Goal: Task Accomplishment & Management: Manage account settings

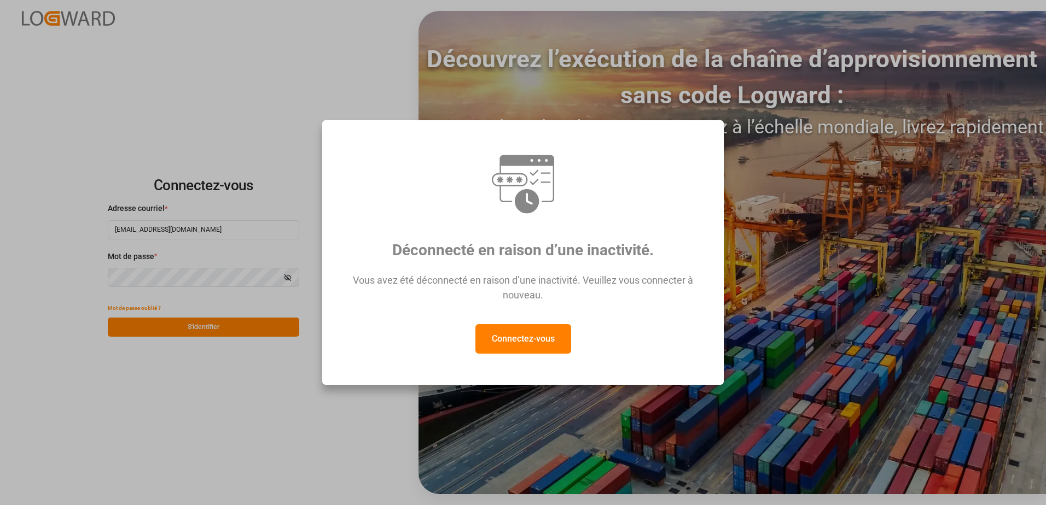
click at [481, 337] on button "Connectez-vous" at bounding box center [523, 339] width 96 height 30
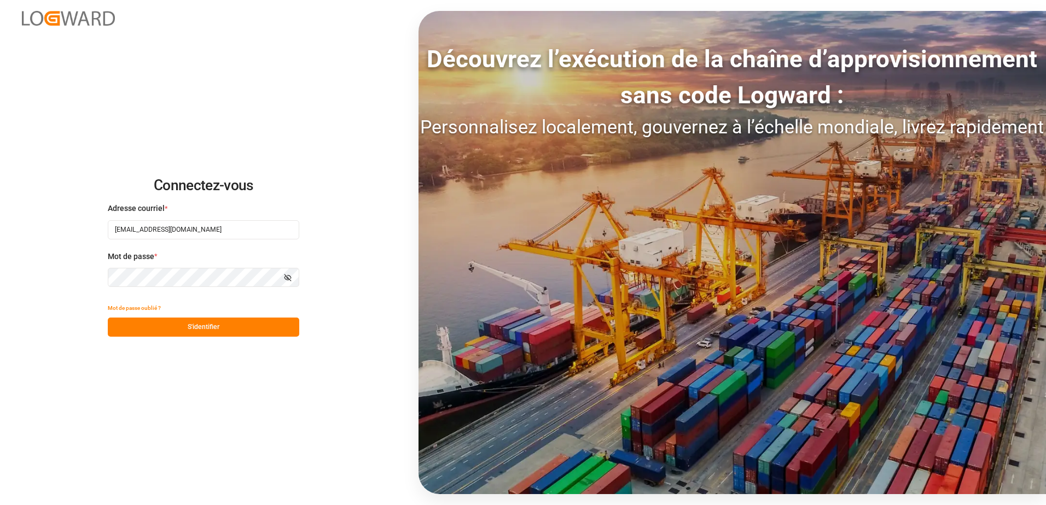
click at [267, 325] on button "S'identifier" at bounding box center [203, 327] width 191 height 19
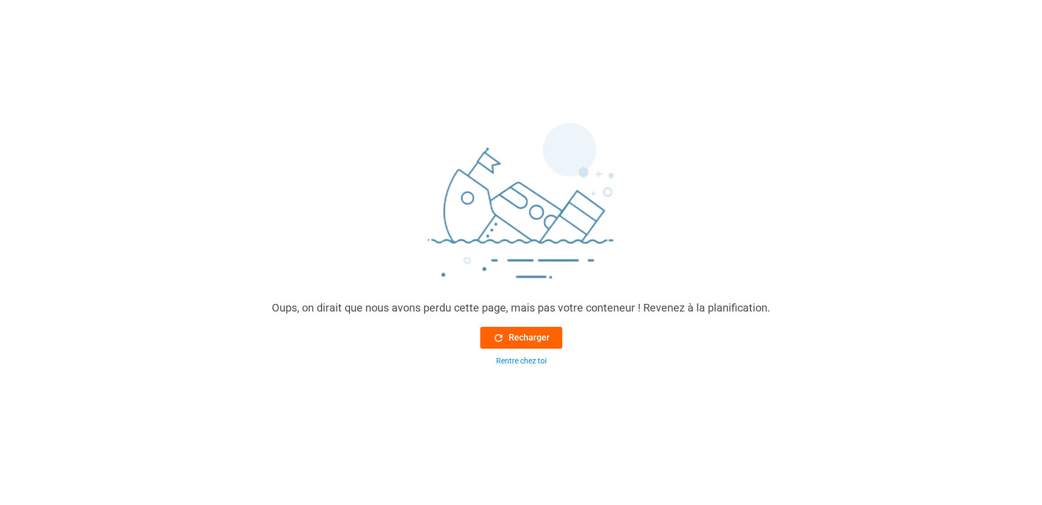
click at [540, 340] on font "Recharger" at bounding box center [529, 337] width 41 height 13
click at [533, 338] on font "Recharger" at bounding box center [529, 337] width 41 height 13
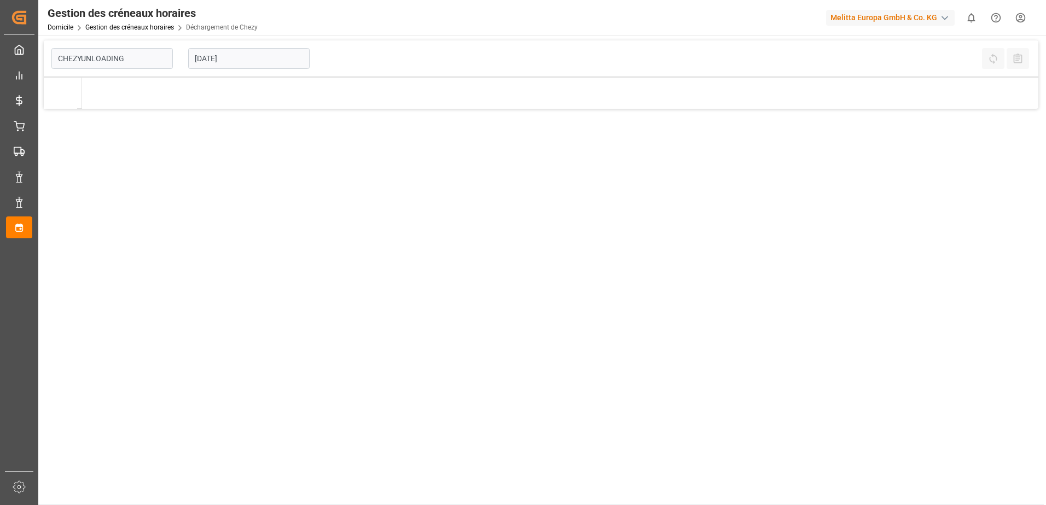
type input "Chezy Unloading"
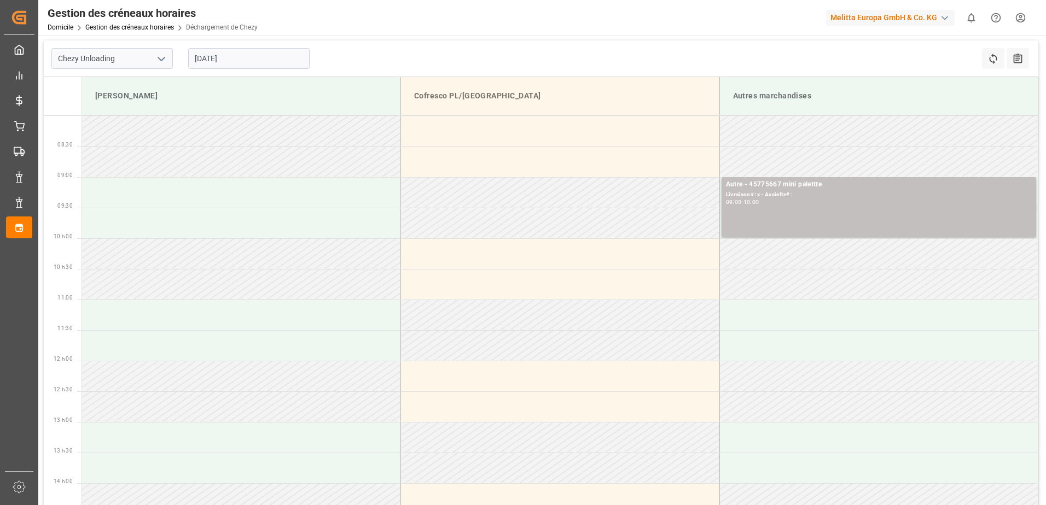
click at [287, 57] on input "[DATE]" at bounding box center [248, 58] width 121 height 21
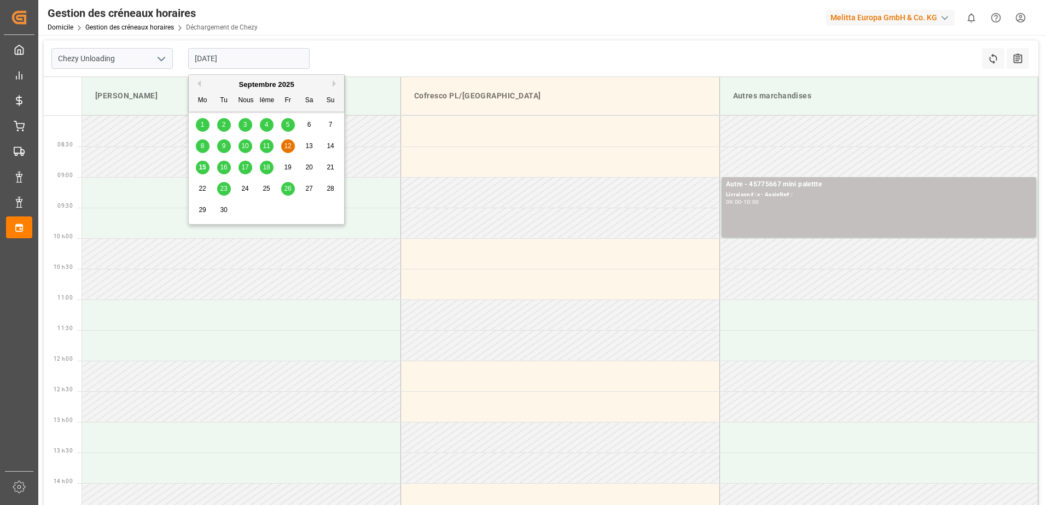
click at [200, 166] on span "15" at bounding box center [202, 168] width 7 height 8
type input "[DATE]"
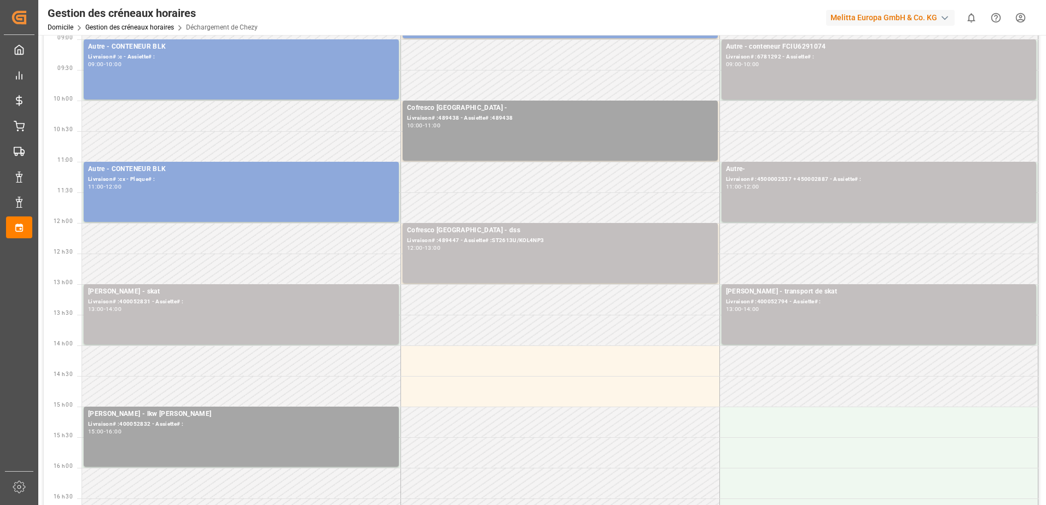
scroll to position [109, 0]
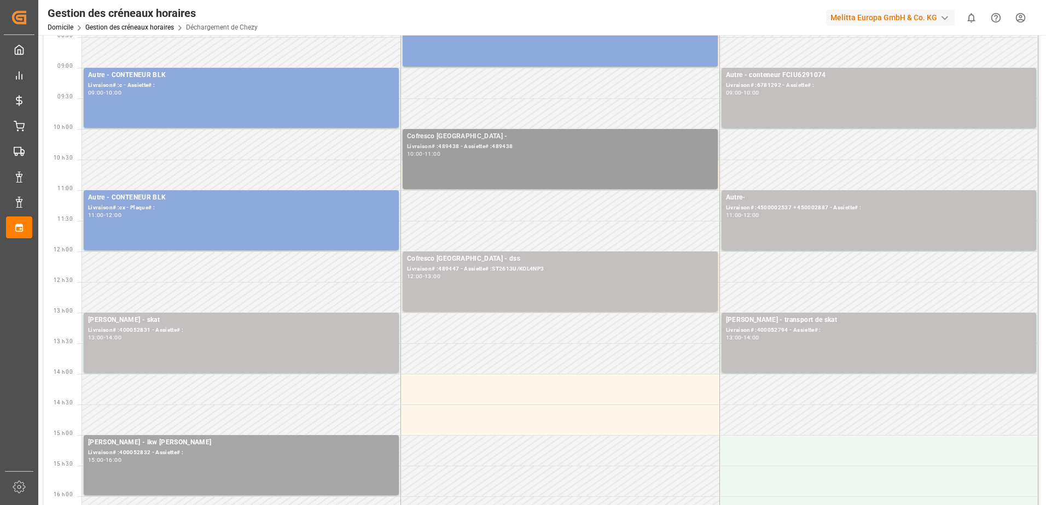
click at [540, 156] on div "10:00 - 11:00" at bounding box center [560, 155] width 306 height 6
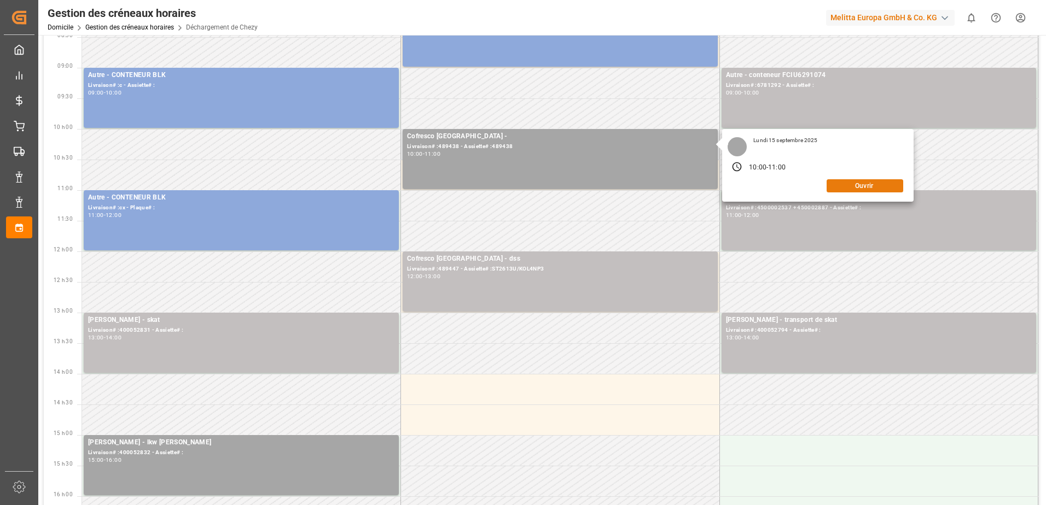
click at [867, 187] on button "Ouvrir" at bounding box center [864, 185] width 77 height 13
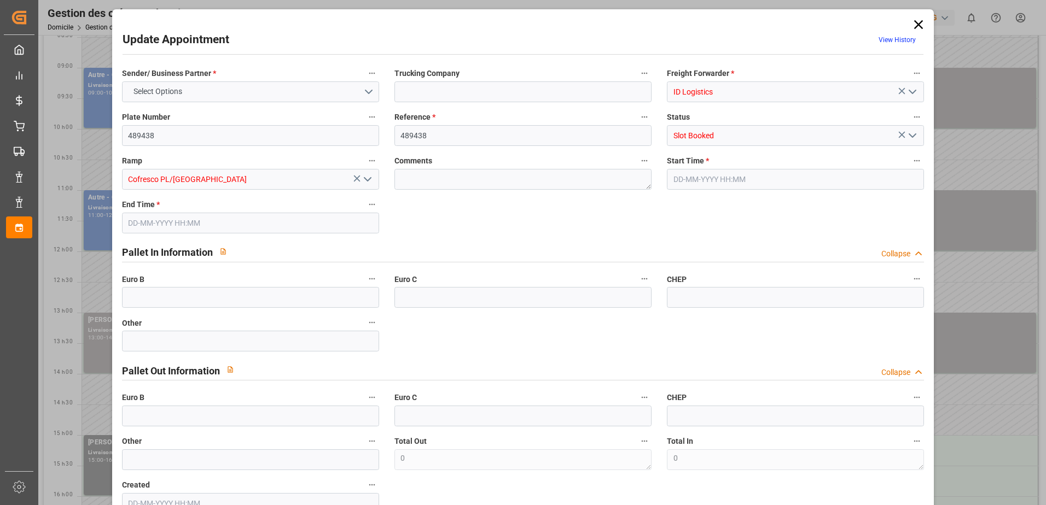
type input "0"
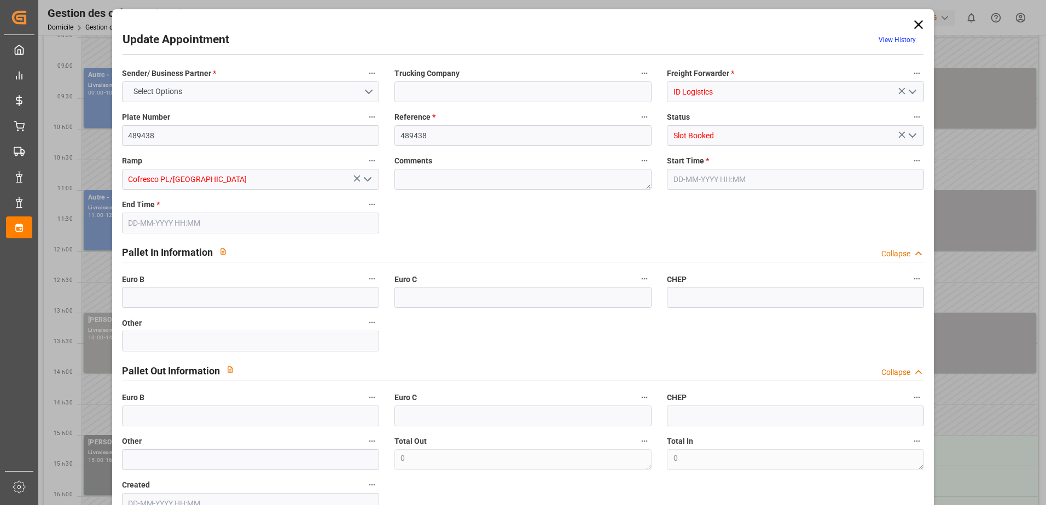
type input "0"
type input "[DATE] 10:00"
type input "[DATE] 11:00"
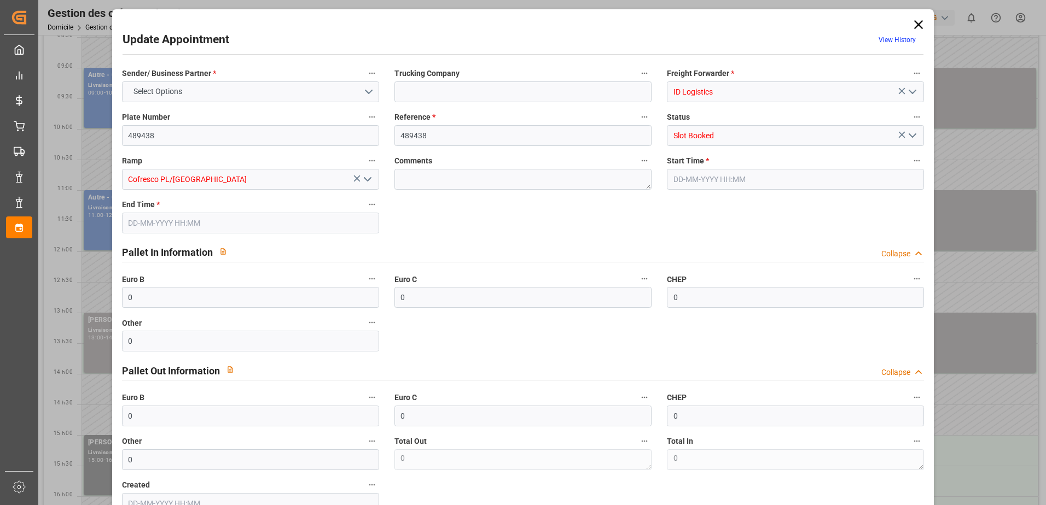
type input "[DATE] 11:23"
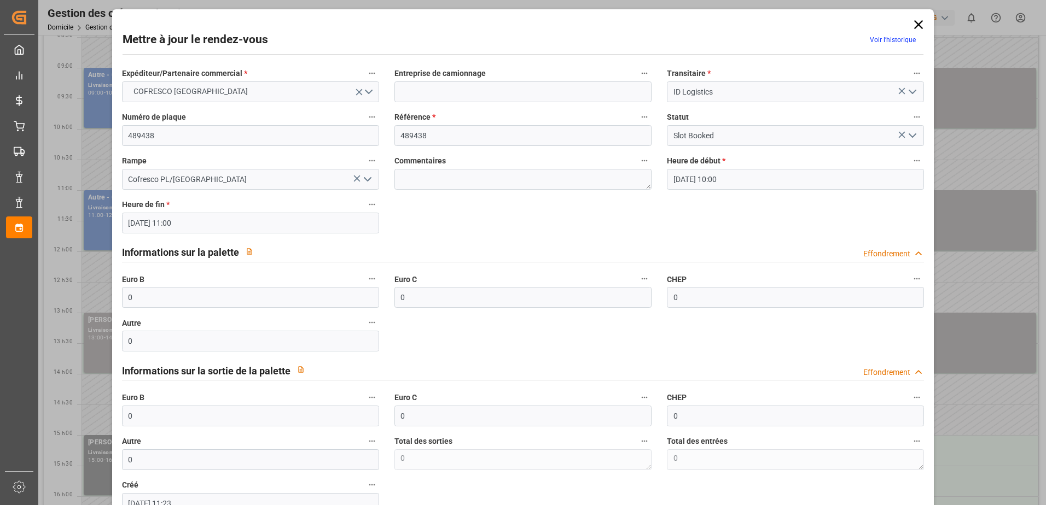
click at [912, 135] on polyline "Ouvrir le menu" at bounding box center [912, 135] width 7 height 3
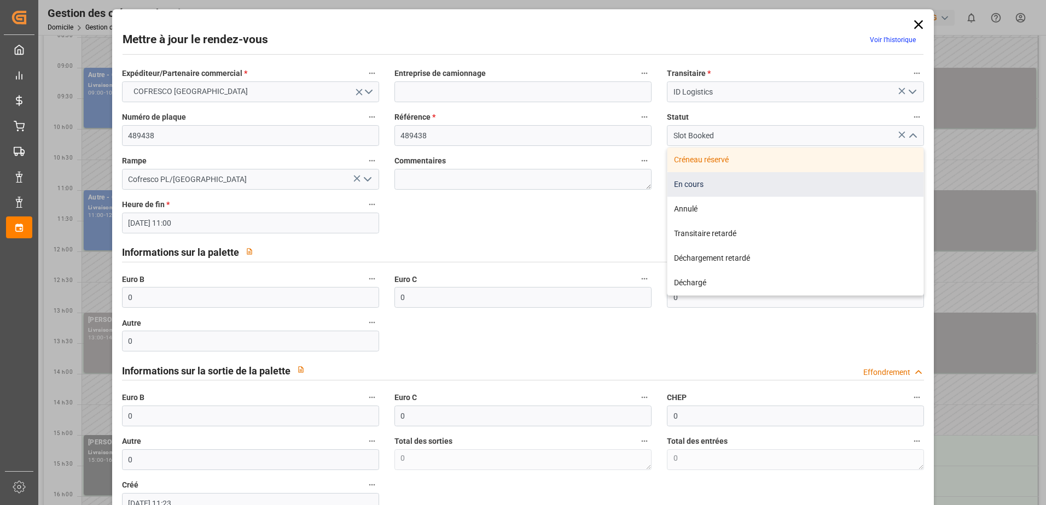
click at [696, 183] on div "En cours" at bounding box center [795, 184] width 256 height 25
type input "In Progress"
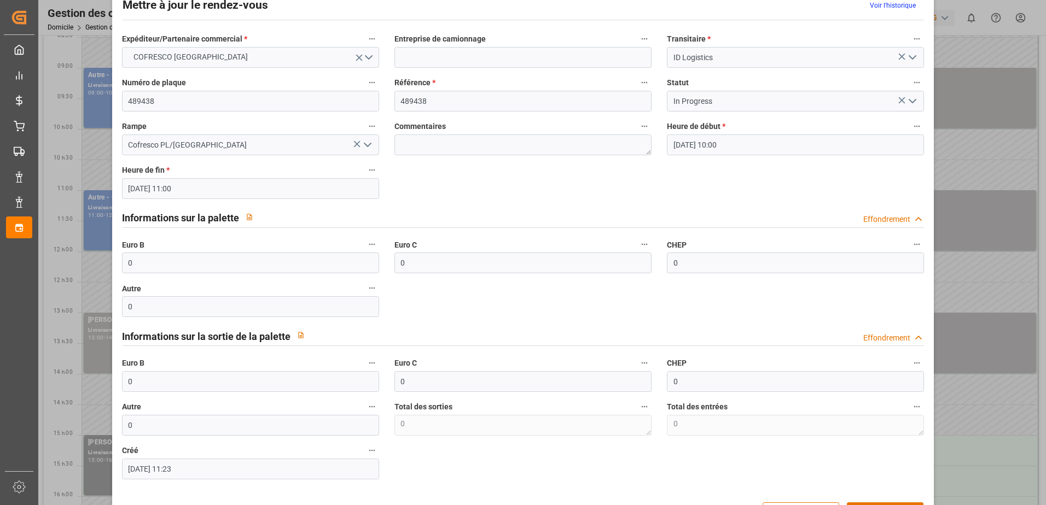
scroll to position [72, 0]
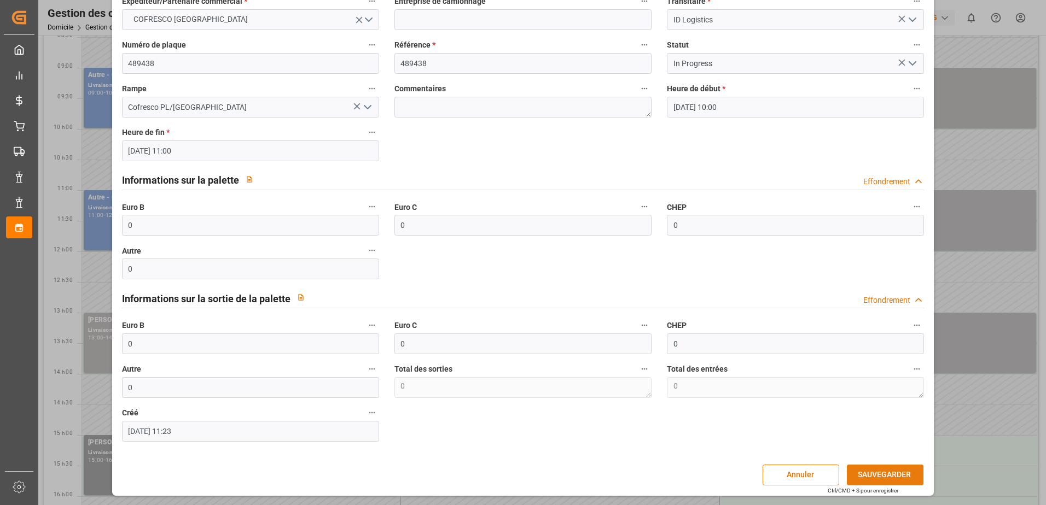
click at [868, 472] on button "SAUVEGARDER" at bounding box center [885, 475] width 77 height 21
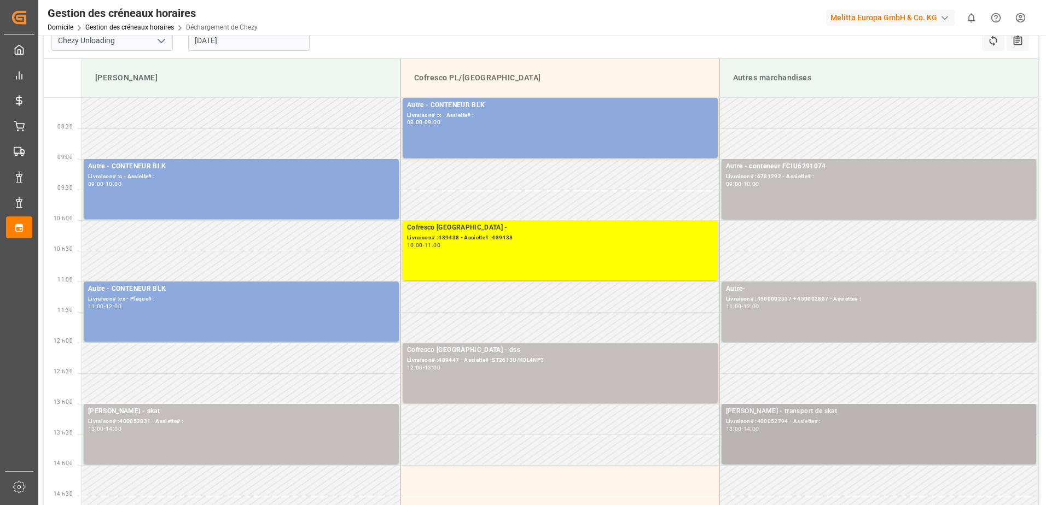
scroll to position [0, 0]
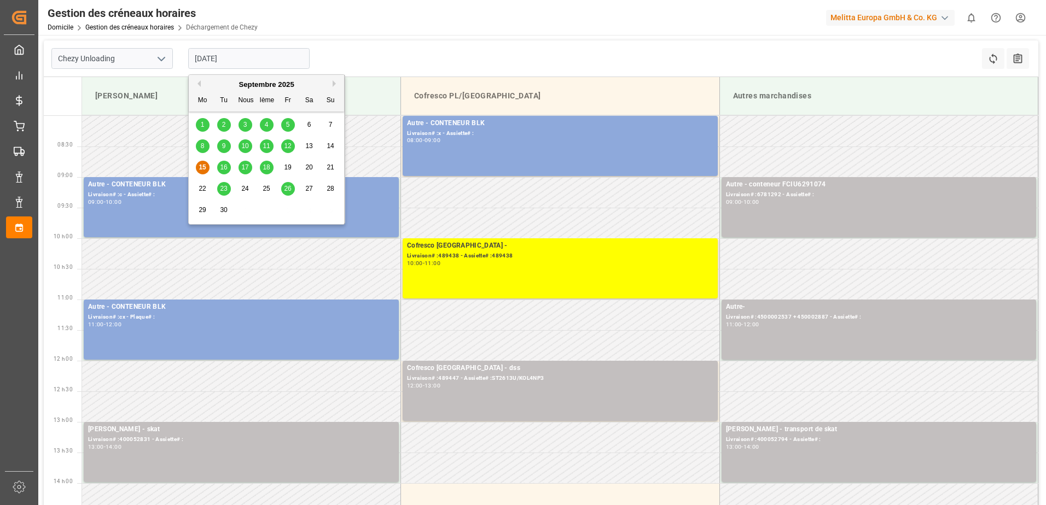
click at [215, 58] on input "[DATE]" at bounding box center [248, 58] width 121 height 21
click at [288, 145] on span "12" at bounding box center [287, 146] width 7 height 8
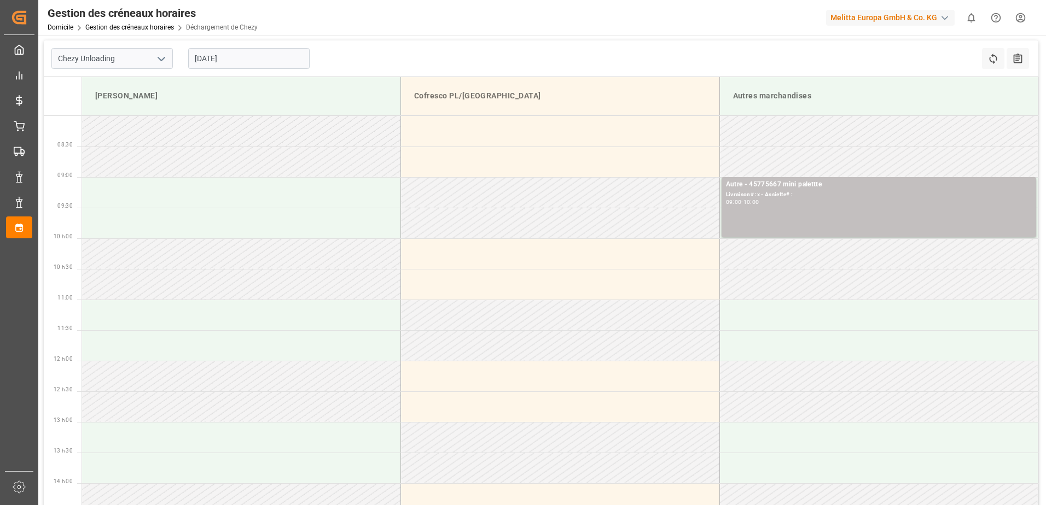
click at [229, 59] on input "[DATE]" at bounding box center [248, 58] width 121 height 21
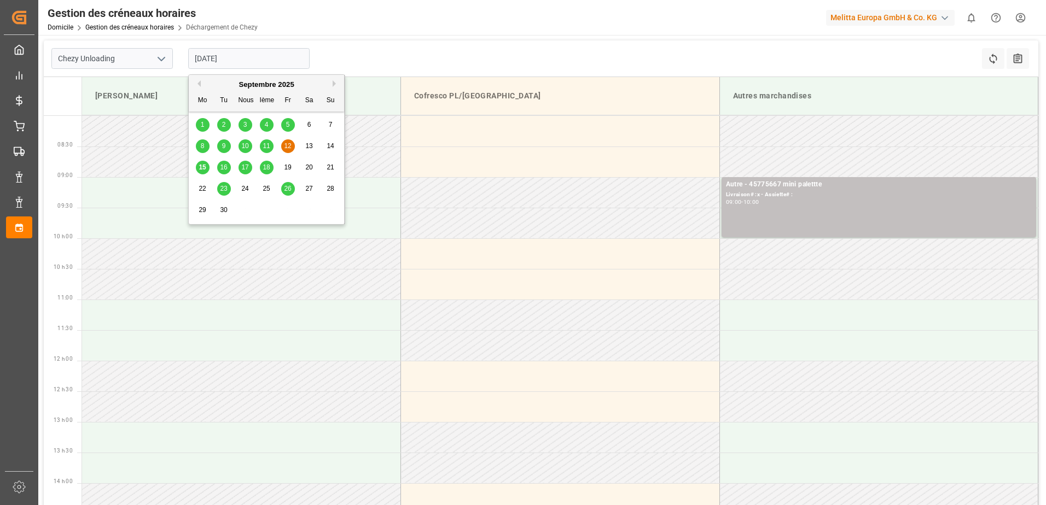
click at [226, 167] on span "16" at bounding box center [223, 168] width 7 height 8
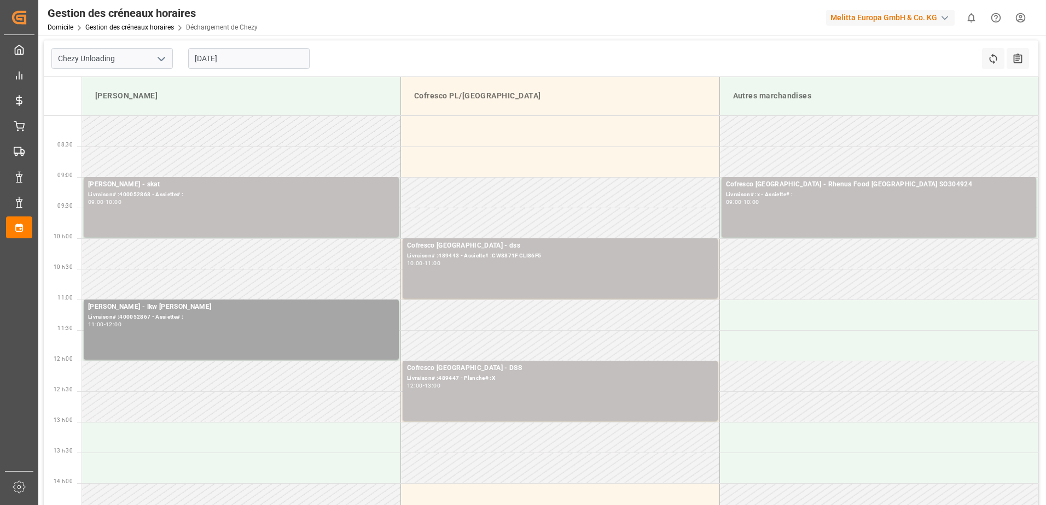
click at [208, 60] on input "[DATE]" at bounding box center [248, 58] width 121 height 21
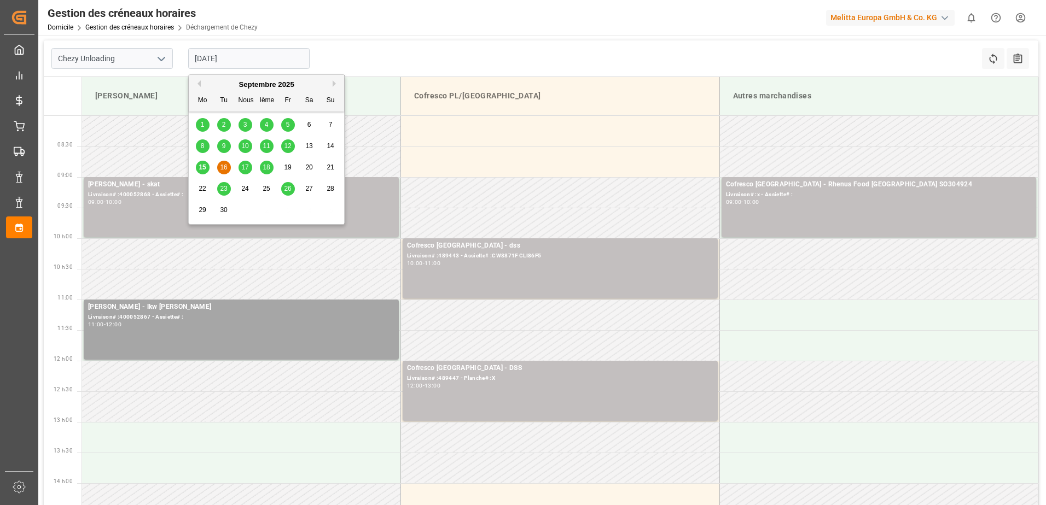
click at [203, 165] on span "15" at bounding box center [202, 168] width 7 height 8
type input "[DATE]"
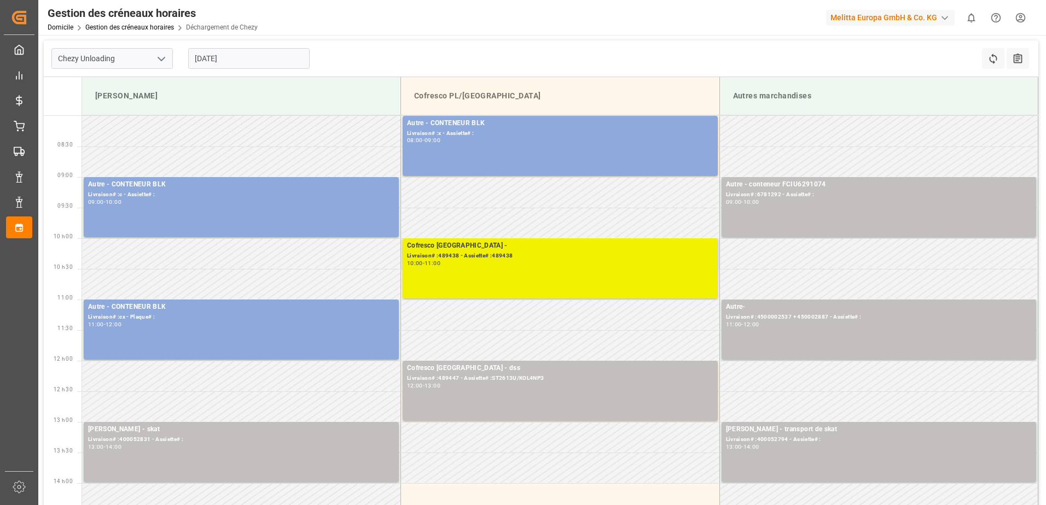
click at [537, 280] on div "Cofresco Pologne - Livraison# :489438 - Assiette# :489438 10:00 - 11:00" at bounding box center [560, 269] width 306 height 56
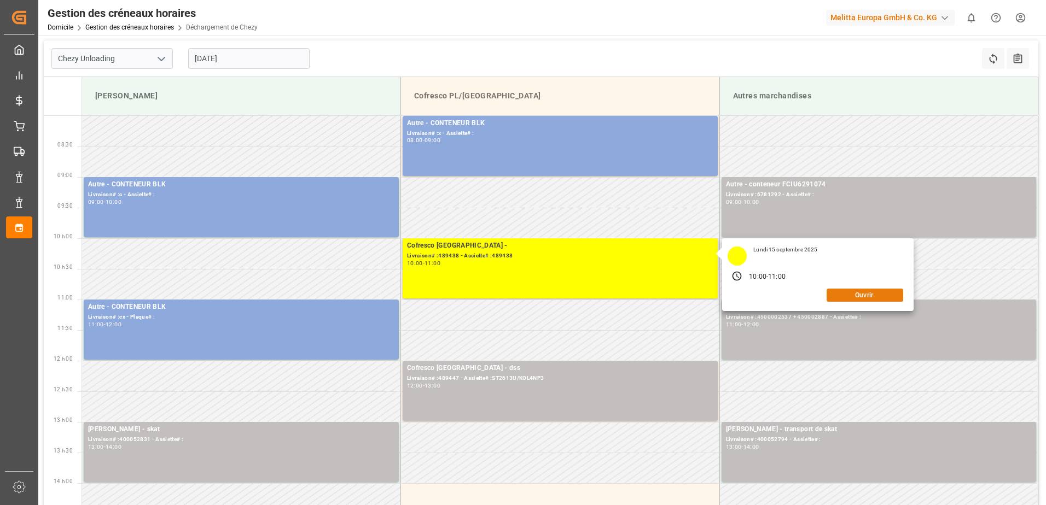
click at [864, 295] on button "Ouvrir" at bounding box center [864, 295] width 77 height 13
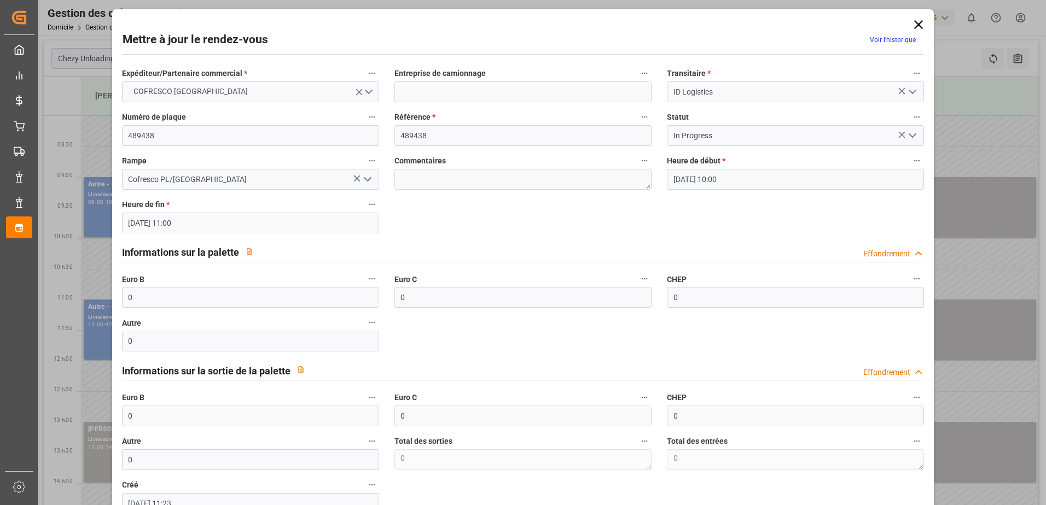
click at [912, 134] on polyline "Ouvrir le menu" at bounding box center [912, 135] width 7 height 3
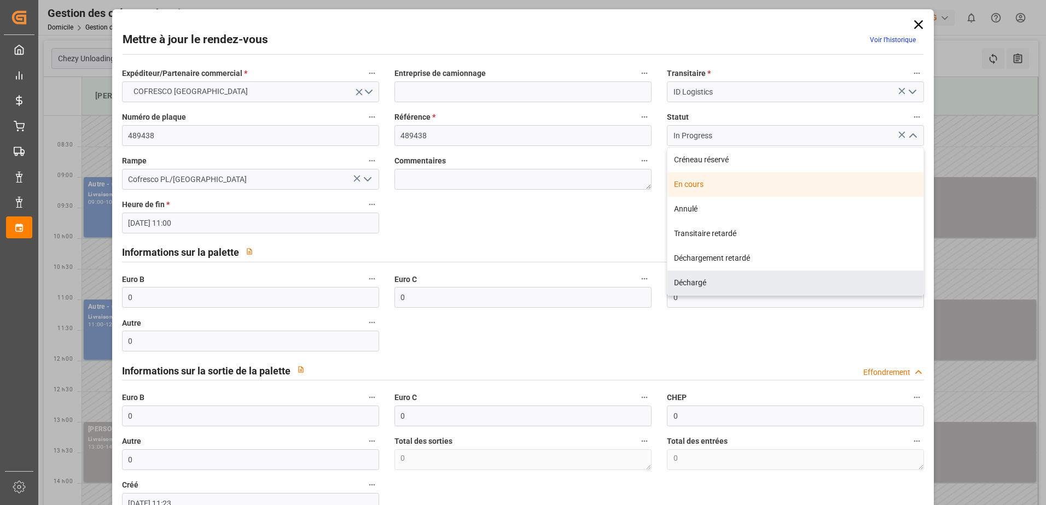
click at [685, 284] on div "Déchargé" at bounding box center [795, 283] width 256 height 25
type input "Unloaded"
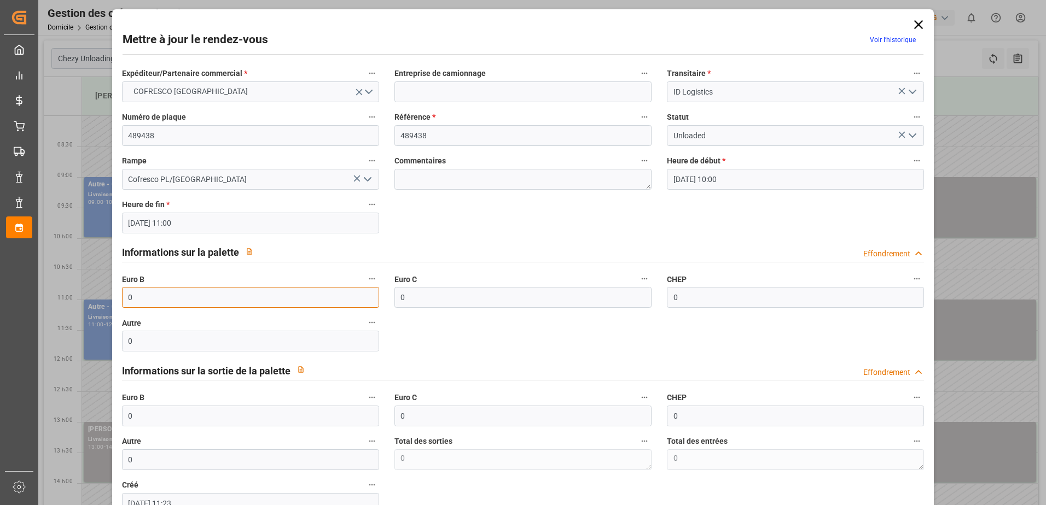
click at [155, 295] on input "0" at bounding box center [250, 297] width 257 height 21
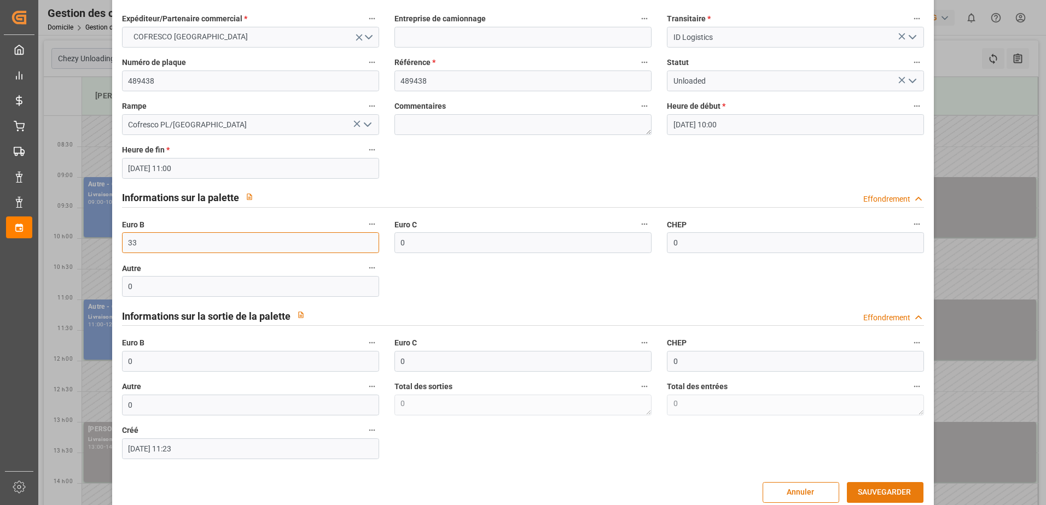
type input "33"
click at [869, 488] on button "SAUVEGARDER" at bounding box center [885, 492] width 77 height 21
